Goal: Transaction & Acquisition: Purchase product/service

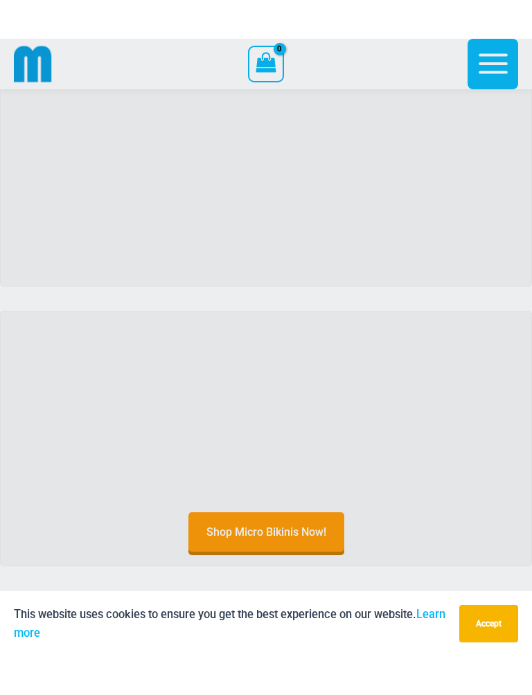
scroll to position [586, 0]
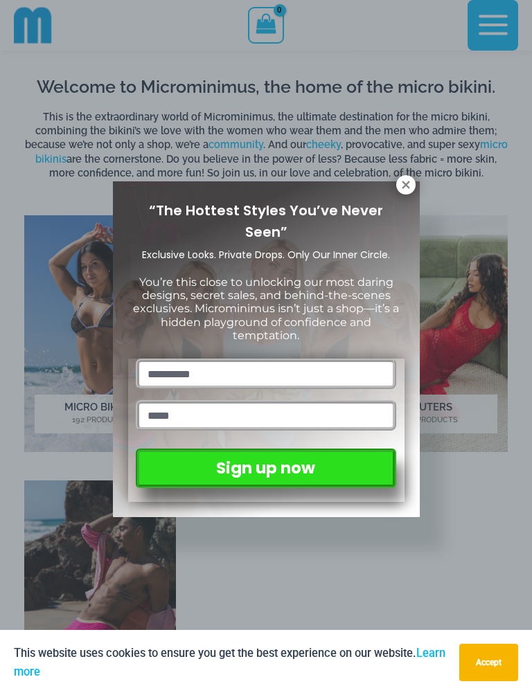
click at [407, 187] on icon at bounding box center [406, 185] width 8 height 8
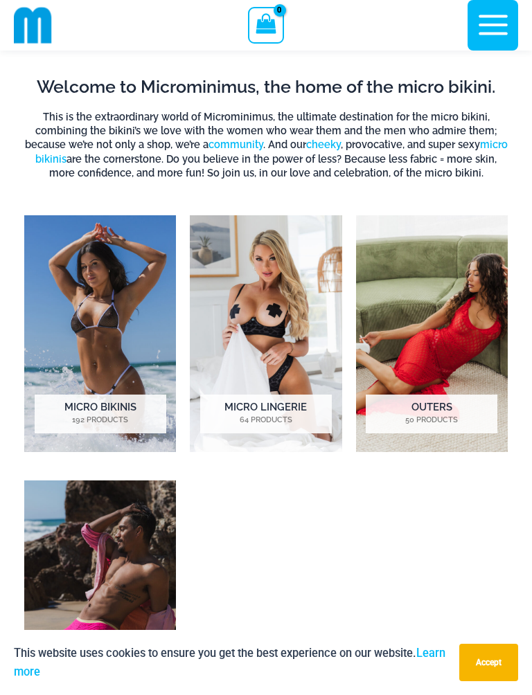
click at [251, 340] on img "Visit product category Micro Lingerie" at bounding box center [266, 333] width 152 height 237
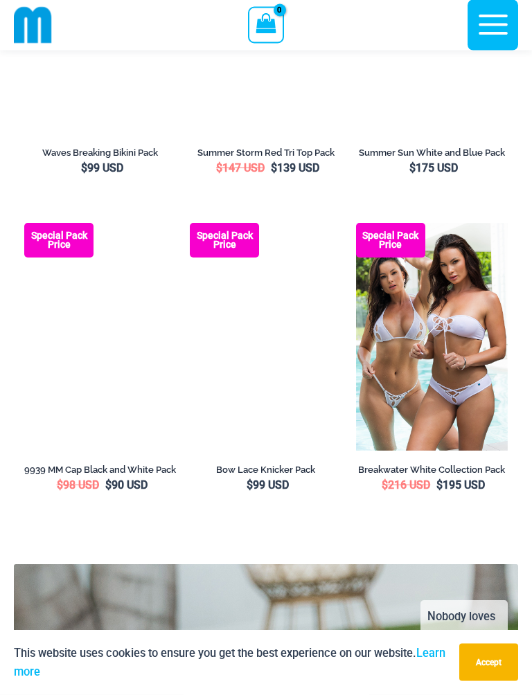
scroll to position [2788, 0]
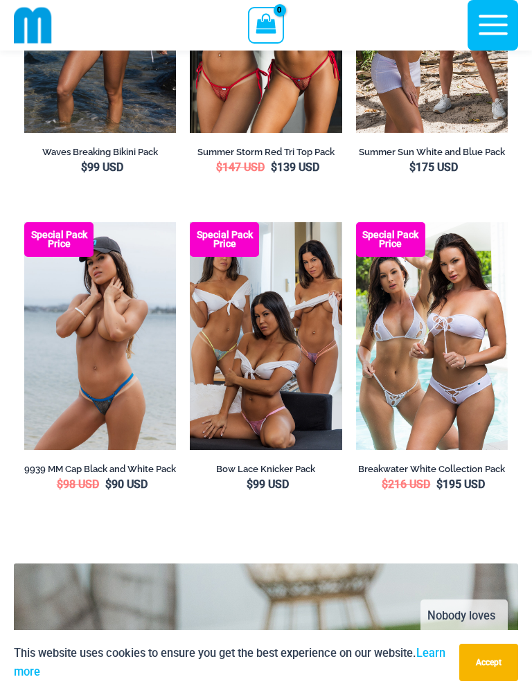
click at [24, 222] on img at bounding box center [24, 222] width 0 height 0
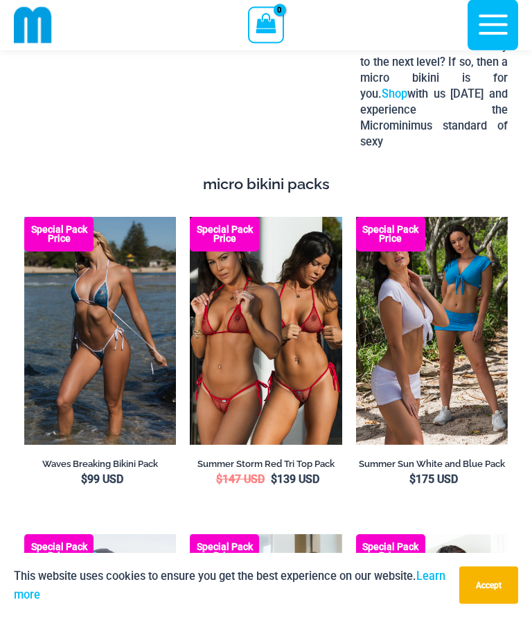
scroll to position [2468, 0]
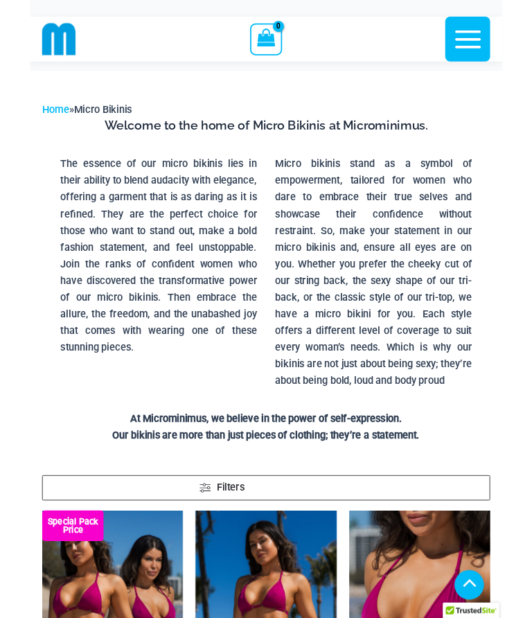
scroll to position [690, 0]
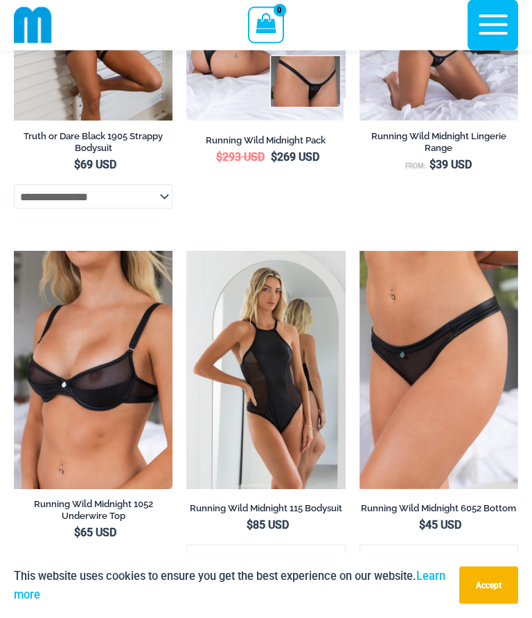
scroll to position [1442, 0]
